Goal: Navigation & Orientation: Find specific page/section

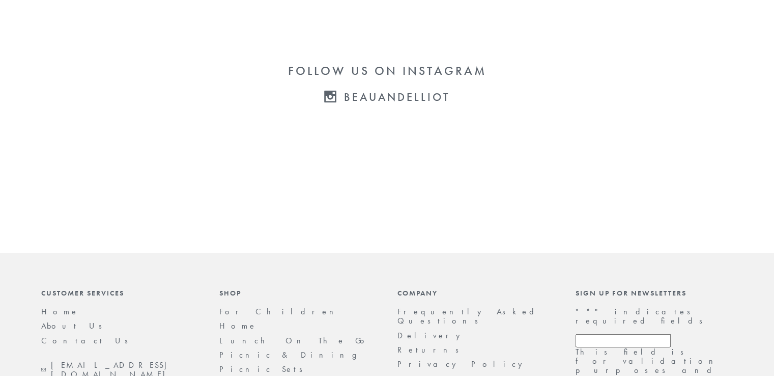
scroll to position [2138, 0]
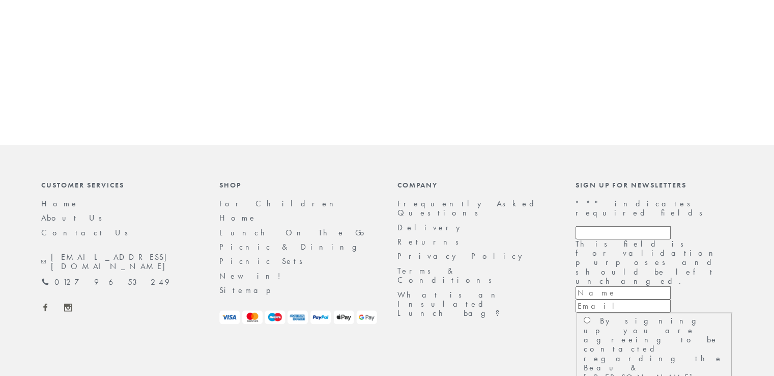
click at [757, 160] on footer "Customer Services Home About Us Contact Us [EMAIL_ADDRESS][DOMAIN_NAME] 01279 6…" at bounding box center [387, 320] width 774 height 350
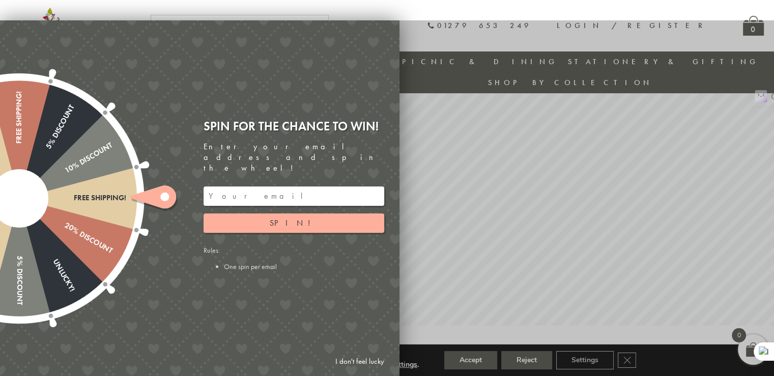
scroll to position [30, 0]
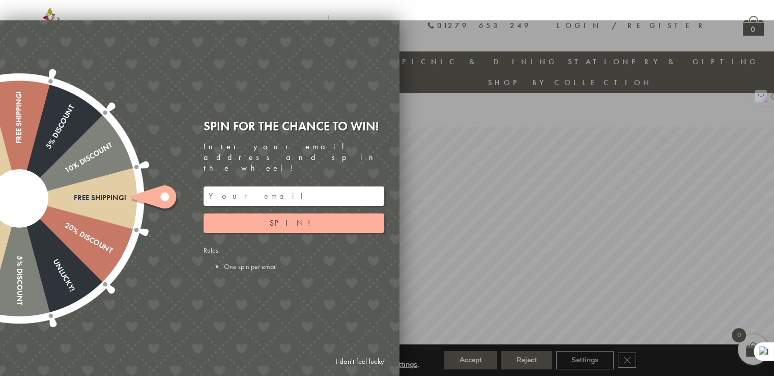
click at [464, 138] on div at bounding box center [387, 208] width 774 height 376
click at [513, 263] on div at bounding box center [387, 208] width 774 height 376
drag, startPoint x: 763, startPoint y: 147, endPoint x: 627, endPoint y: 140, distance: 137.1
click at [763, 147] on div at bounding box center [387, 208] width 774 height 376
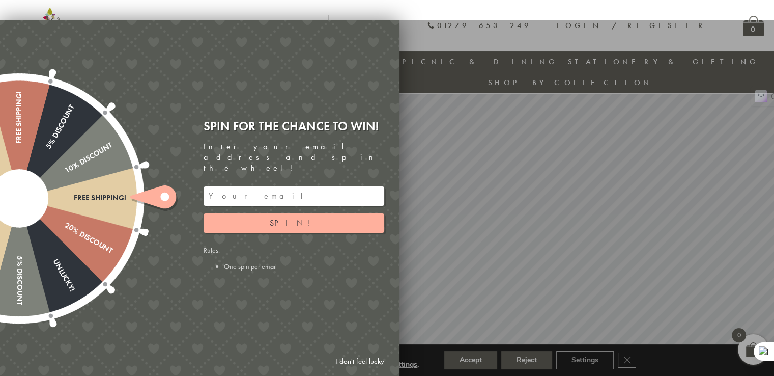
scroll to position [0, 0]
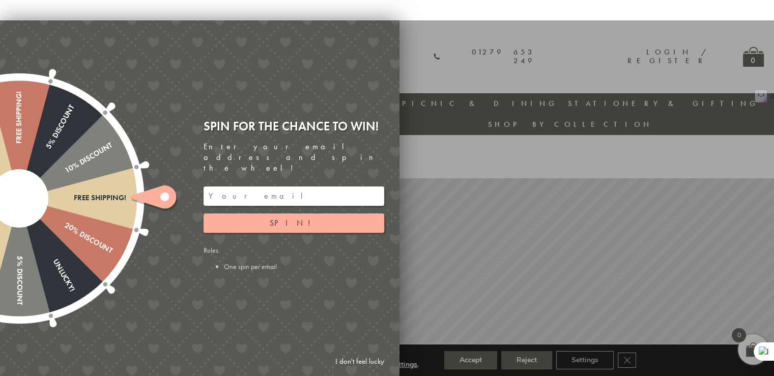
click at [391, 24] on div "Free shipping! 20% Discount Unlucky! 5% Discount 10% Discount Unlucky! 15% Disc…" at bounding box center [142, 197] width 514 height 355
click at [362, 363] on link "I don't feel lucky" at bounding box center [359, 361] width 59 height 19
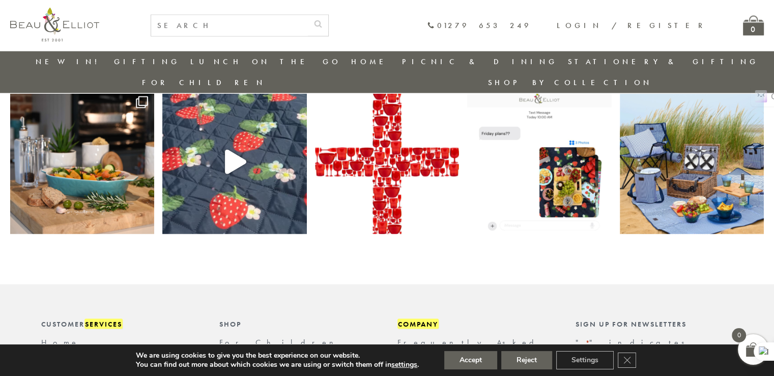
scroll to position [1960, 0]
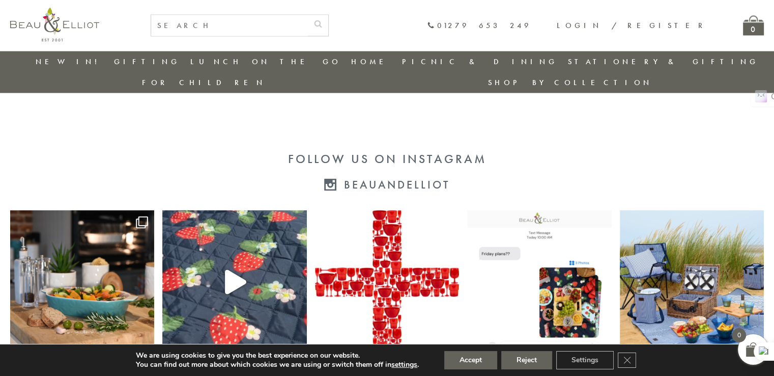
click at [694, 152] on div "Follow us on Instagram" at bounding box center [387, 159] width 754 height 14
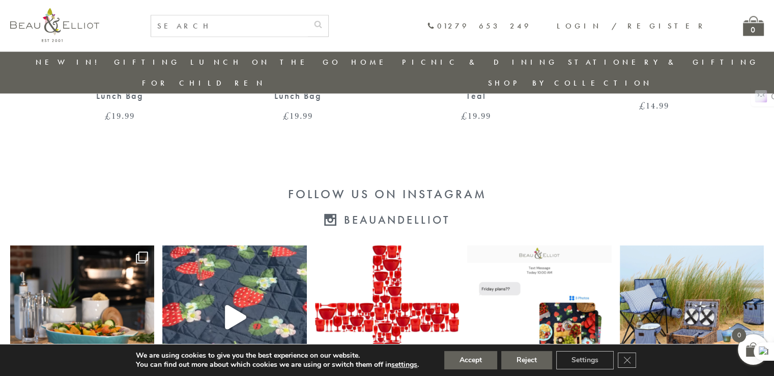
scroll to position [1859, 0]
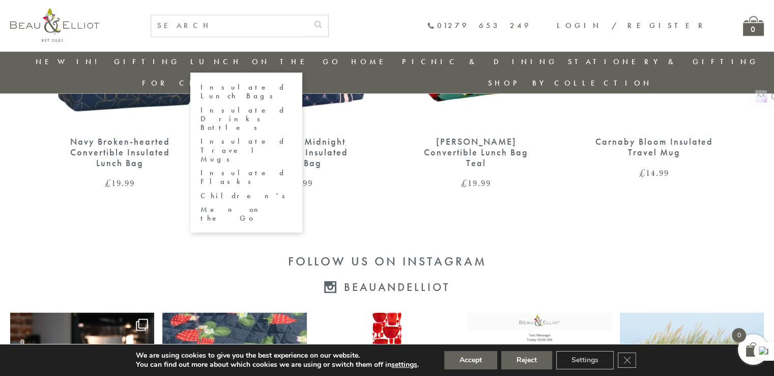
click at [233, 89] on link "Insulated Lunch Bags" at bounding box center [247, 91] width 92 height 18
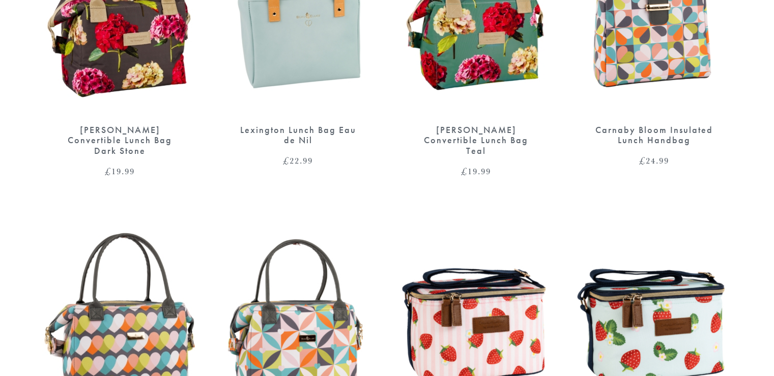
scroll to position [1120, 0]
